Goal: Information Seeking & Learning: Learn about a topic

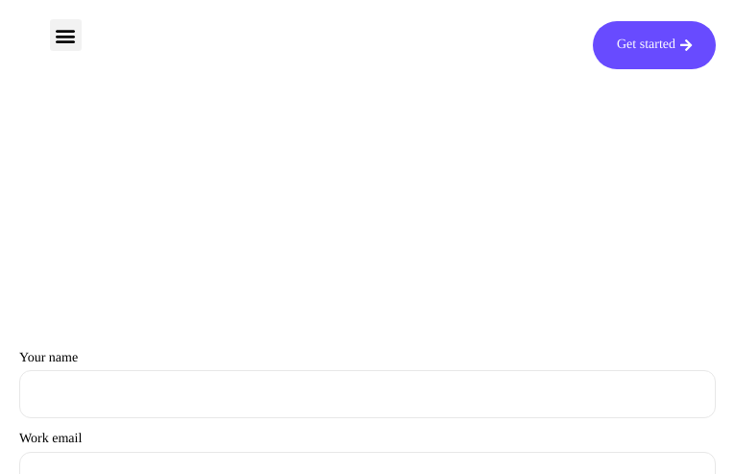
type input "cBPiKVtTQ"
type input "[EMAIL_ADDRESS][DOMAIN_NAME]"
type input "wquKDkKfoE"
type input "hmVdHskXIv"
type input "[EMAIL_ADDRESS][DOMAIN_NAME]"
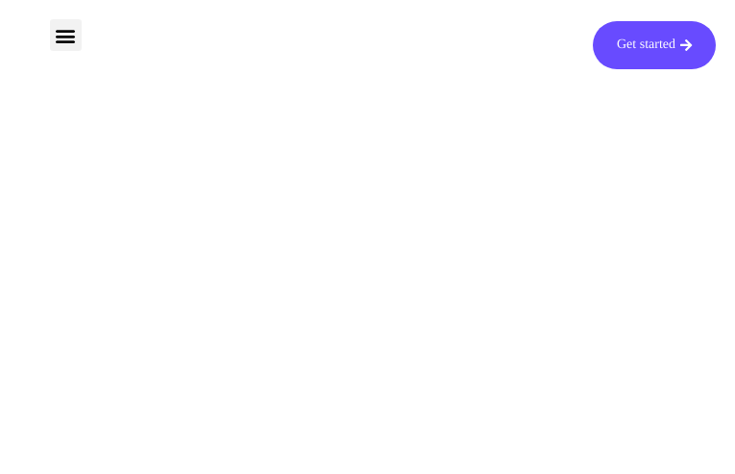
type input "DqWxzEgeGgLznP"
